Goal: Find specific page/section: Find specific page/section

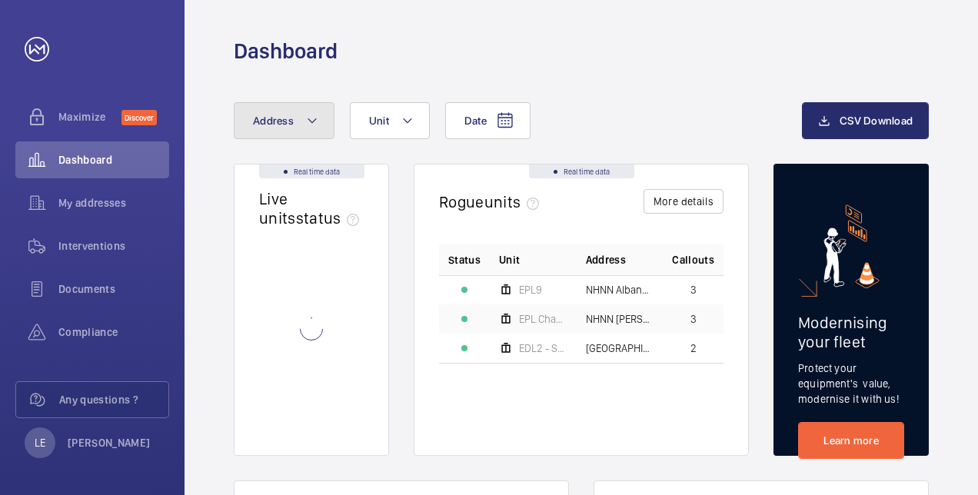
click at [272, 117] on span "Address" at bounding box center [273, 121] width 41 height 12
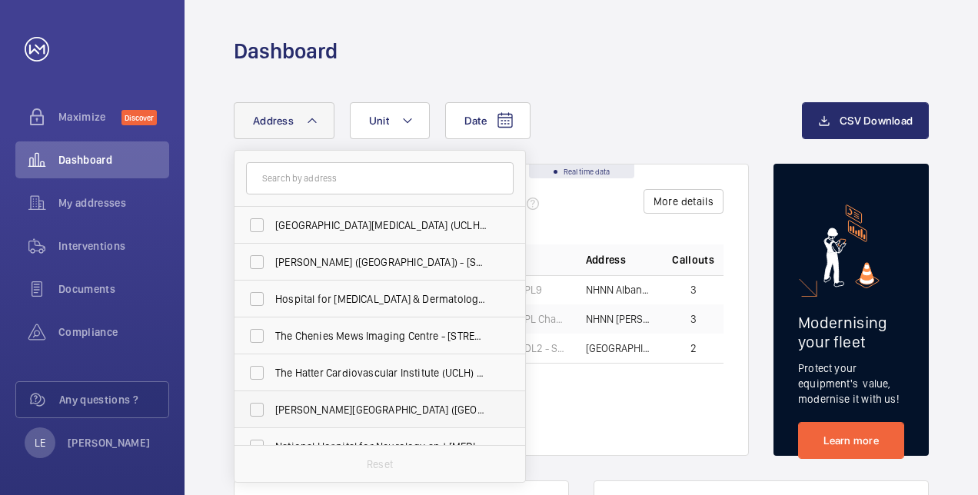
click at [349, 405] on span "[PERSON_NAME][GEOGRAPHIC_DATA] ([GEOGRAPHIC_DATA]) - [STREET_ADDRESS][PERSON_NA…" at bounding box center [380, 409] width 211 height 15
click at [272, 405] on input "[PERSON_NAME][GEOGRAPHIC_DATA] ([GEOGRAPHIC_DATA]) - [STREET_ADDRESS][PERSON_NA…" at bounding box center [256, 410] width 31 height 31
checkbox input "true"
